Goal: Find specific page/section: Find specific page/section

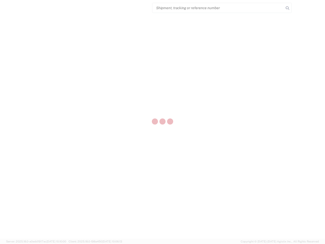
select select "US"
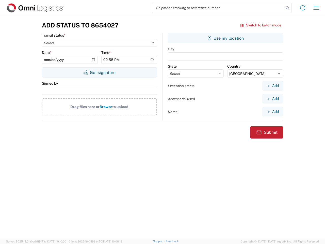
click at [218, 8] on input "search" at bounding box center [217, 8] width 131 height 10
click at [287, 8] on icon at bounding box center [287, 8] width 7 height 7
click at [302, 8] on icon at bounding box center [302, 8] width 8 height 8
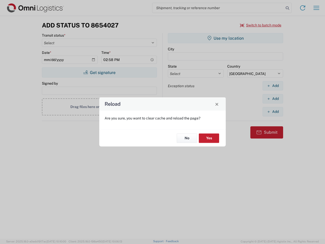
click at [261, 25] on div "Reload Are you sure, you want to clear cache and reload the page? No Yes" at bounding box center [162, 122] width 325 height 244
click at [99, 72] on div "Reload Are you sure, you want to clear cache and reload the page? No Yes" at bounding box center [162, 122] width 325 height 244
click at [225, 38] on div "Reload Are you sure, you want to clear cache and reload the page? No Yes" at bounding box center [162, 122] width 325 height 244
click at [273, 86] on div "Reload Are you sure, you want to clear cache and reload the page? No Yes" at bounding box center [162, 122] width 325 height 244
click at [273, 98] on div "Reload Are you sure, you want to clear cache and reload the page? No Yes" at bounding box center [162, 122] width 325 height 244
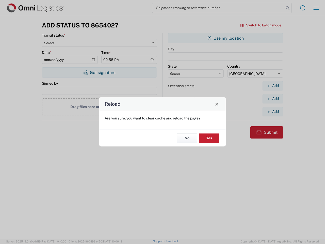
click at [273, 111] on div "Reload Are you sure, you want to clear cache and reload the page? No Yes" at bounding box center [162, 122] width 325 height 244
